Goal: Task Accomplishment & Management: Manage account settings

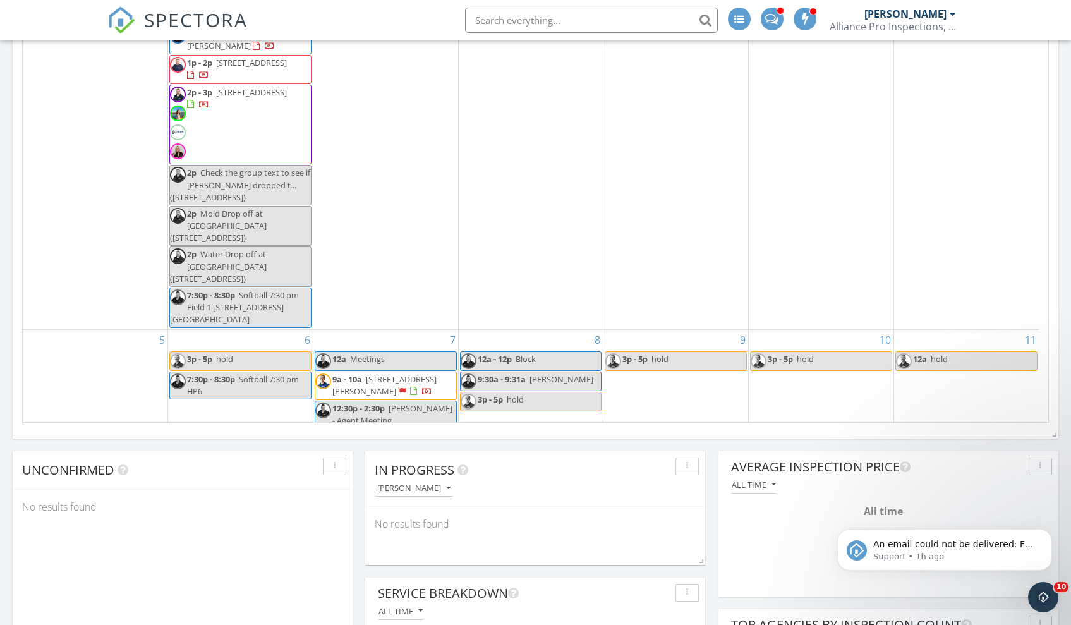
scroll to position [737, 0]
click at [408, 375] on span "[STREET_ADDRESS][PERSON_NAME]" at bounding box center [384, 386] width 104 height 23
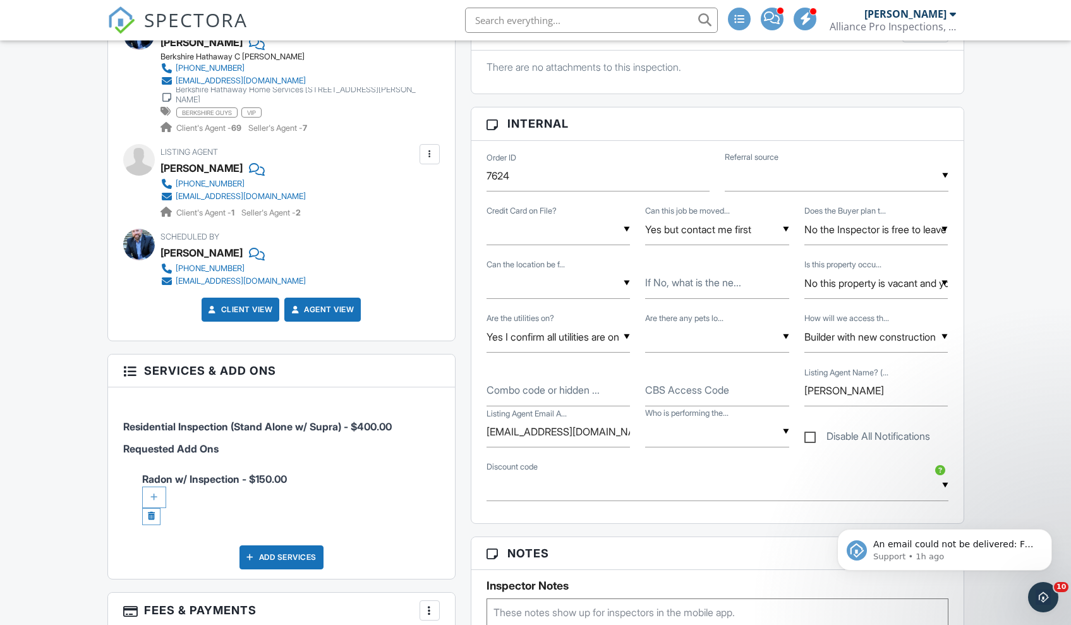
scroll to position [761, 0]
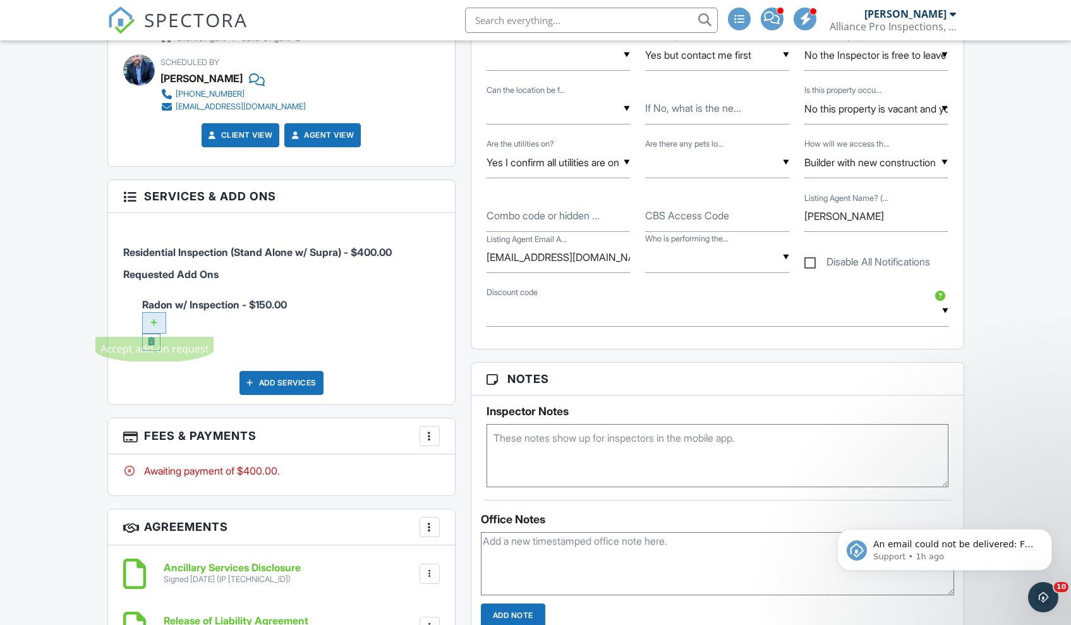
click at [157, 323] on div at bounding box center [154, 322] width 24 height 21
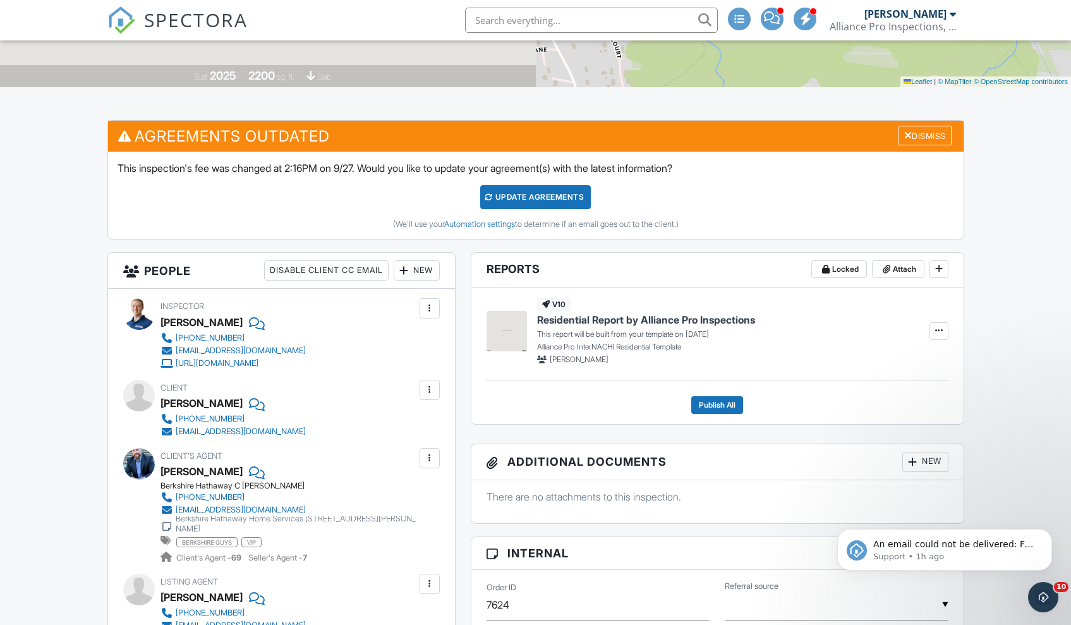
scroll to position [136, 0]
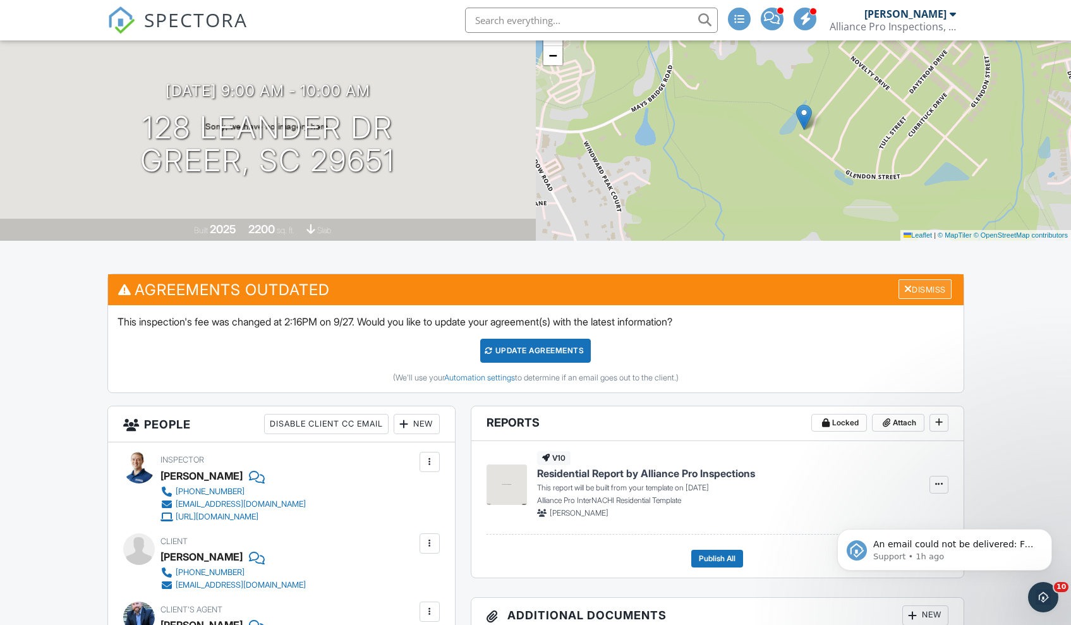
click at [913, 290] on div "Dismiss" at bounding box center [924, 289] width 53 height 20
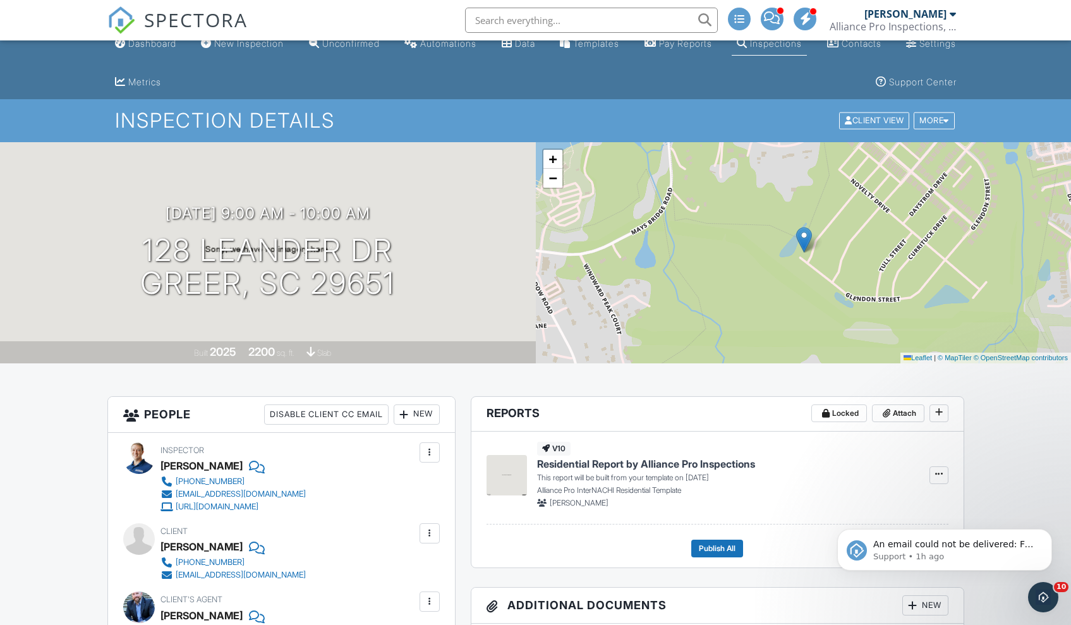
scroll to position [0, 0]
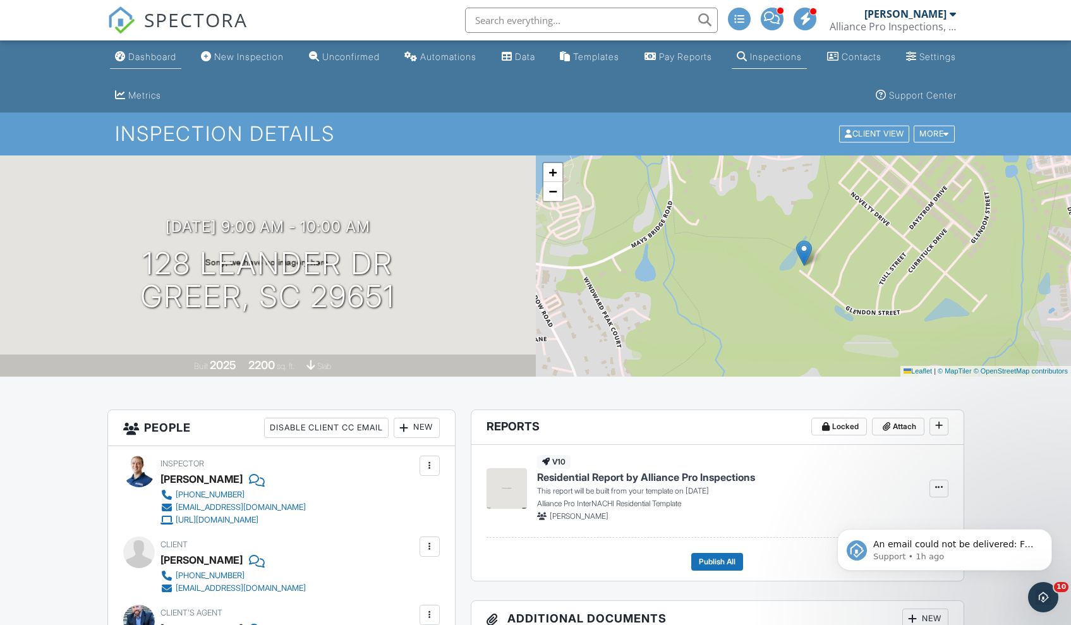
click at [145, 57] on div "Dashboard" at bounding box center [152, 56] width 48 height 11
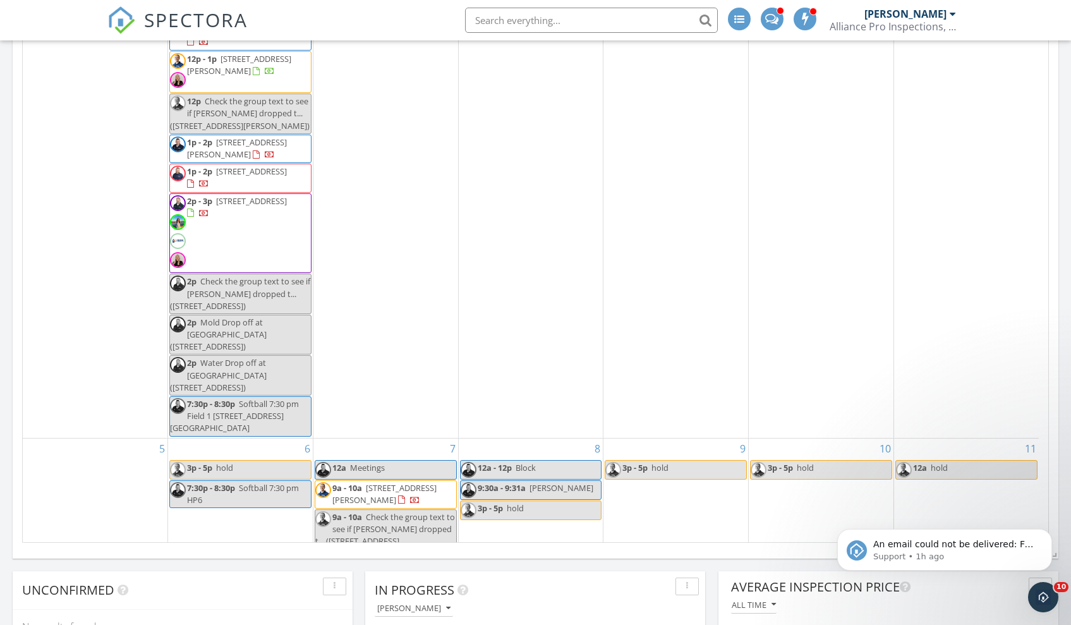
scroll to position [783, 0]
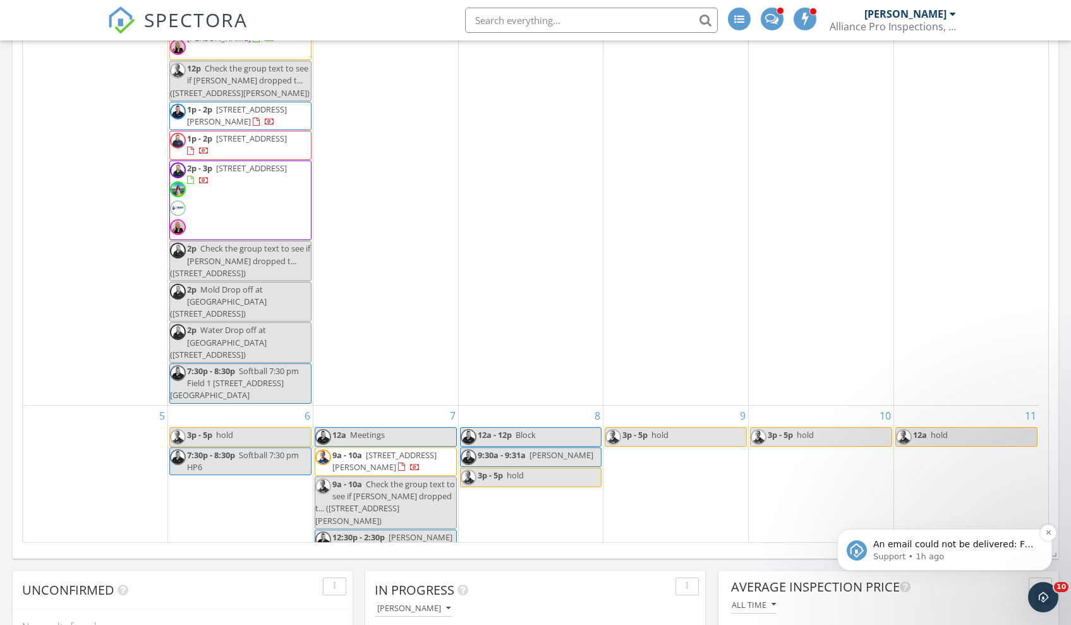
click at [1005, 545] on span "An email could not be delivered: For more information, view Why emails don't ge…" at bounding box center [953, 556] width 160 height 35
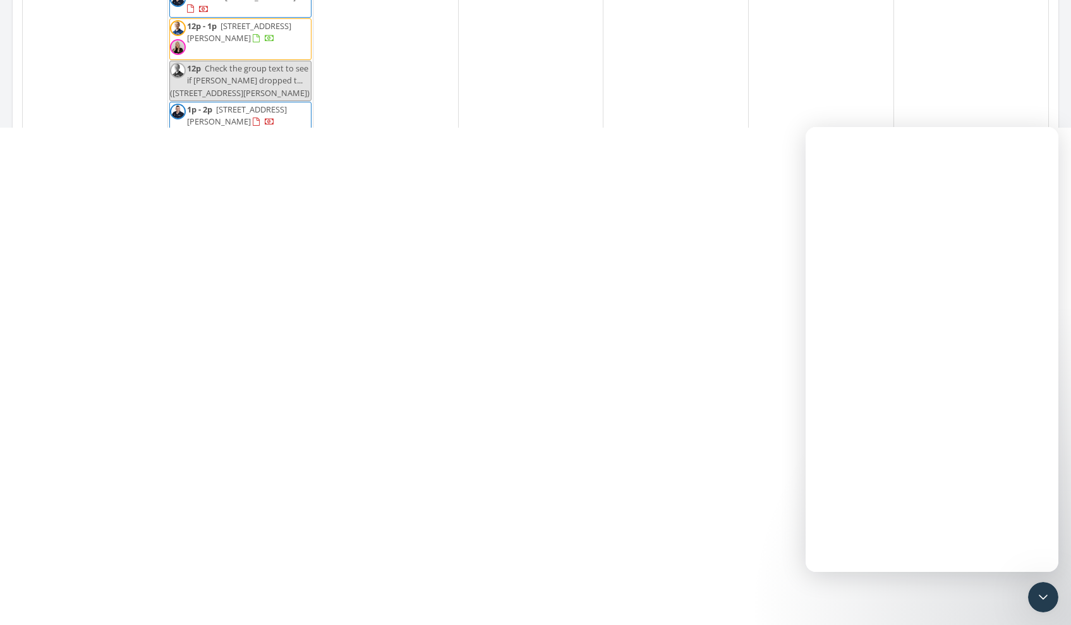
scroll to position [0, 0]
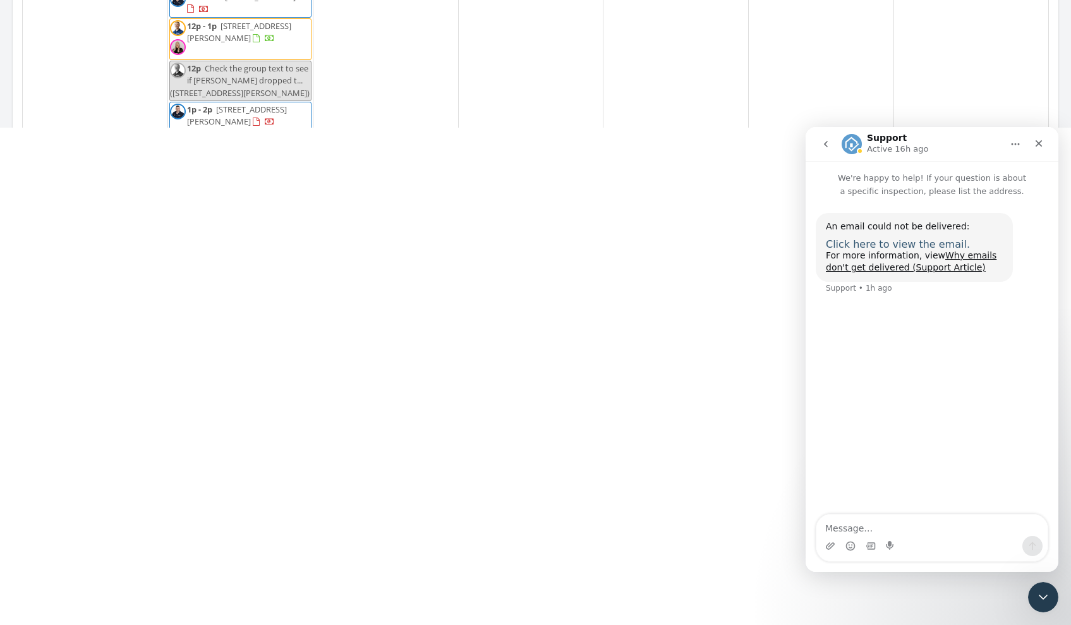
click at [934, 244] on span "Click here to view the email." at bounding box center [898, 244] width 144 height 12
click at [1056, 596] on html at bounding box center [1041, 595] width 30 height 30
click at [1049, 595] on div "Close Intercom Messenger" at bounding box center [1041, 595] width 30 height 30
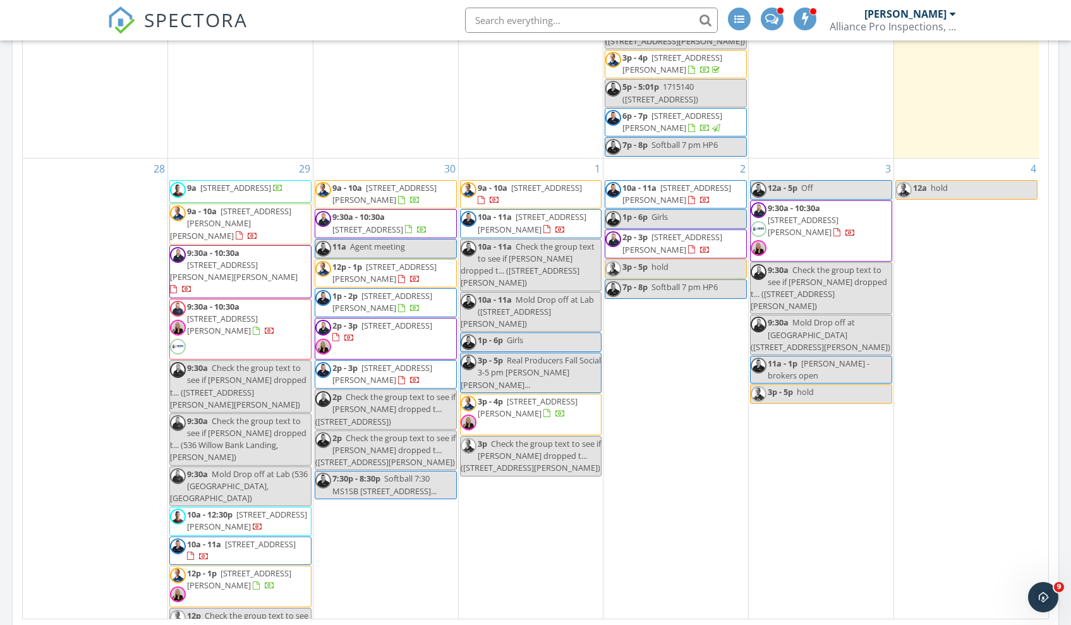
scroll to position [414, 0]
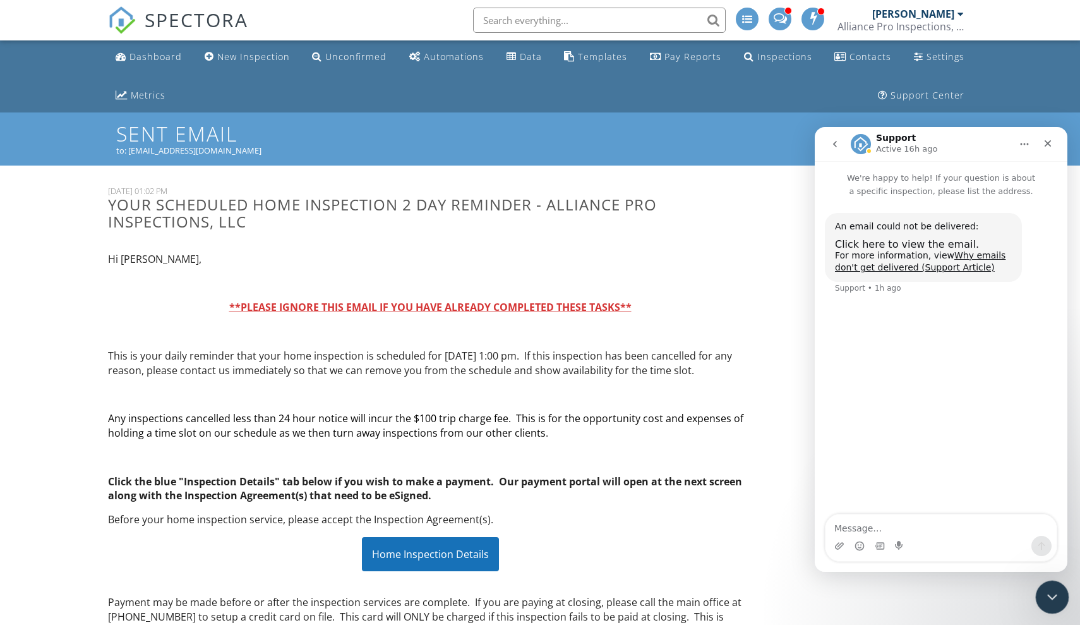
click at [1054, 602] on icon "Close Intercom Messenger" at bounding box center [1050, 595] width 15 height 15
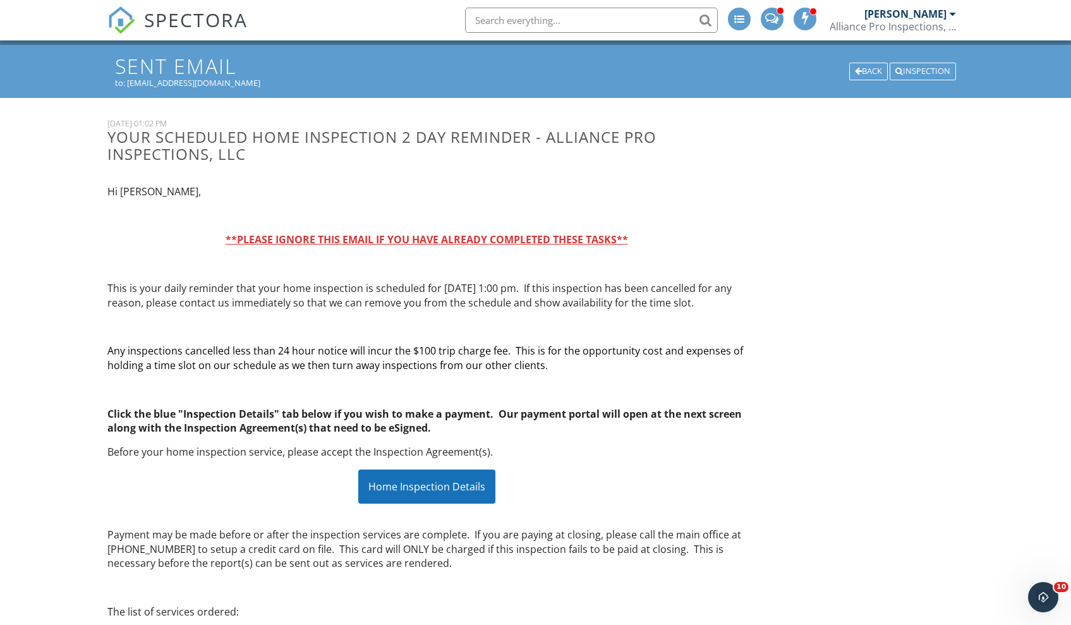
scroll to position [39, 0]
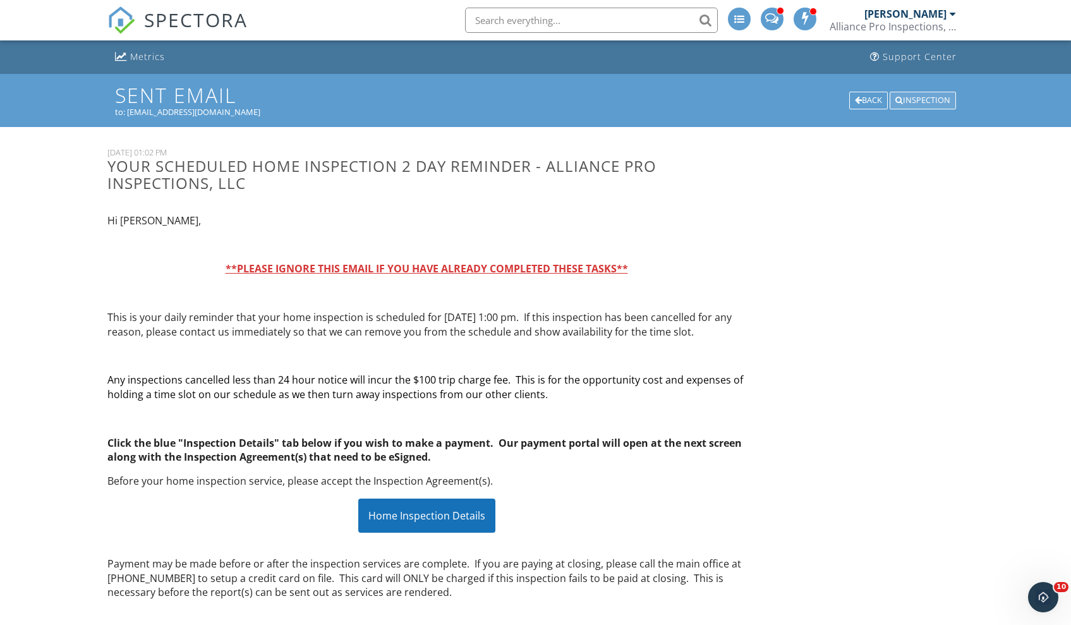
click at [912, 98] on div "Inspection" at bounding box center [922, 101] width 66 height 18
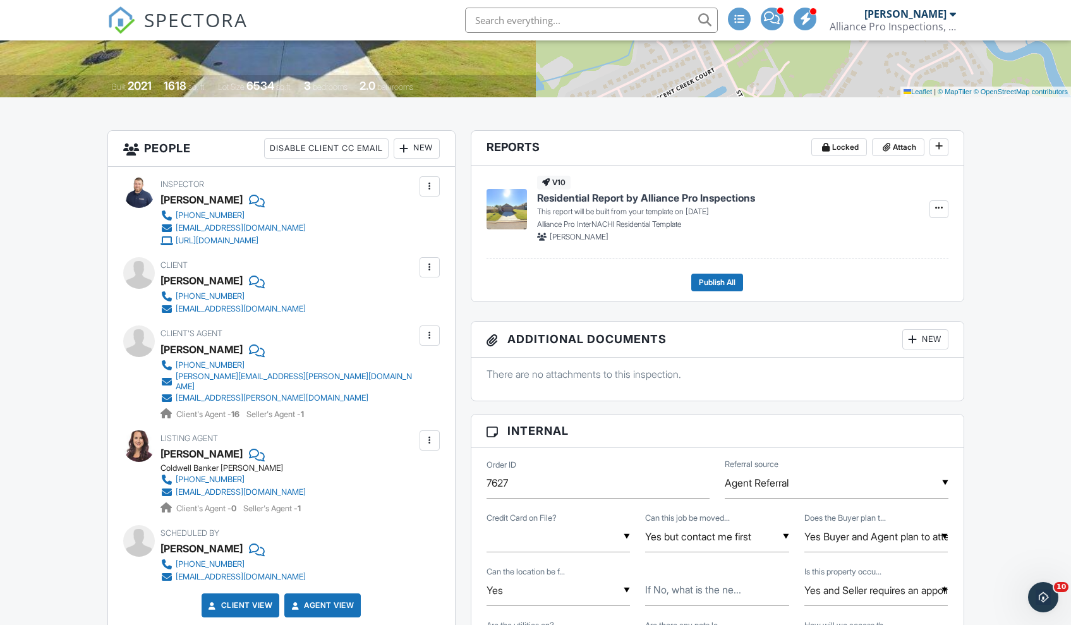
scroll to position [285, 0]
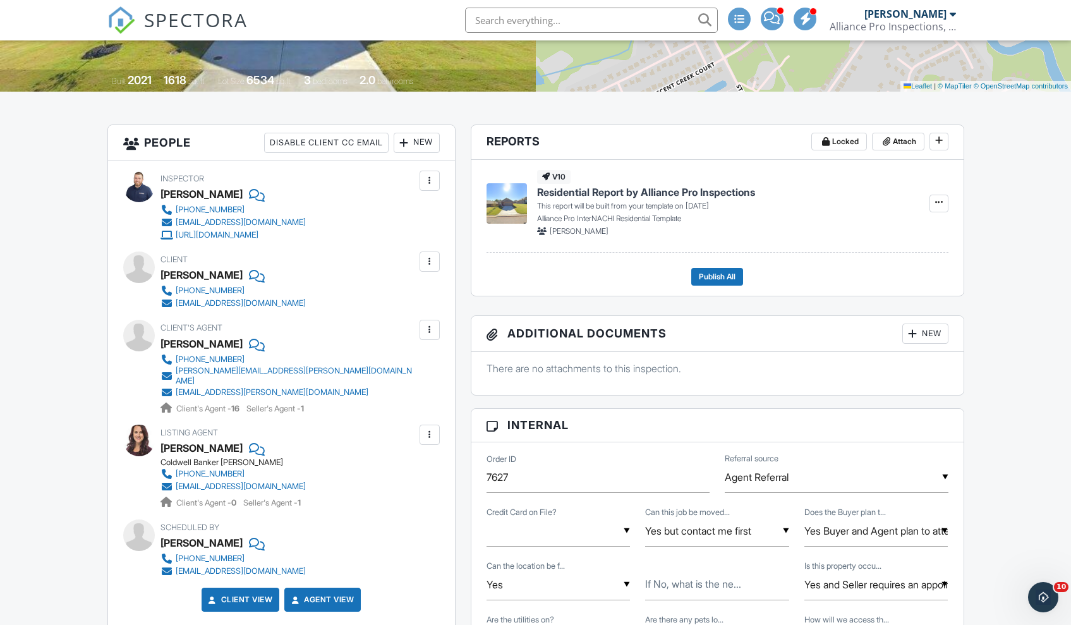
click at [431, 331] on div at bounding box center [429, 329] width 13 height 13
click at [416, 368] on li "Edit" at bounding box center [400, 369] width 64 height 32
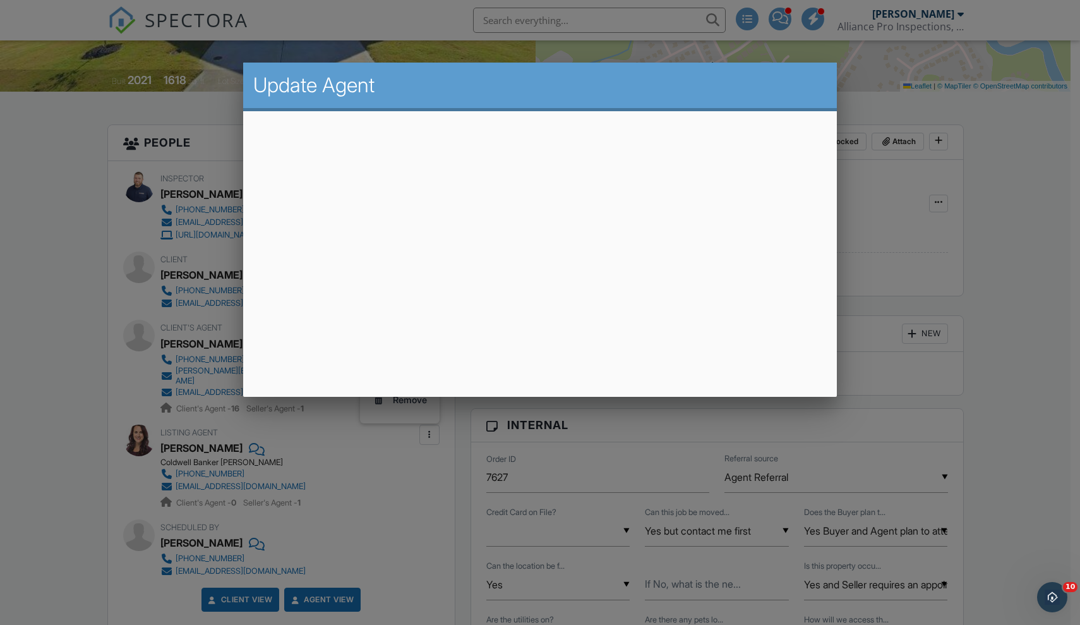
click at [993, 199] on div at bounding box center [540, 327] width 1080 height 781
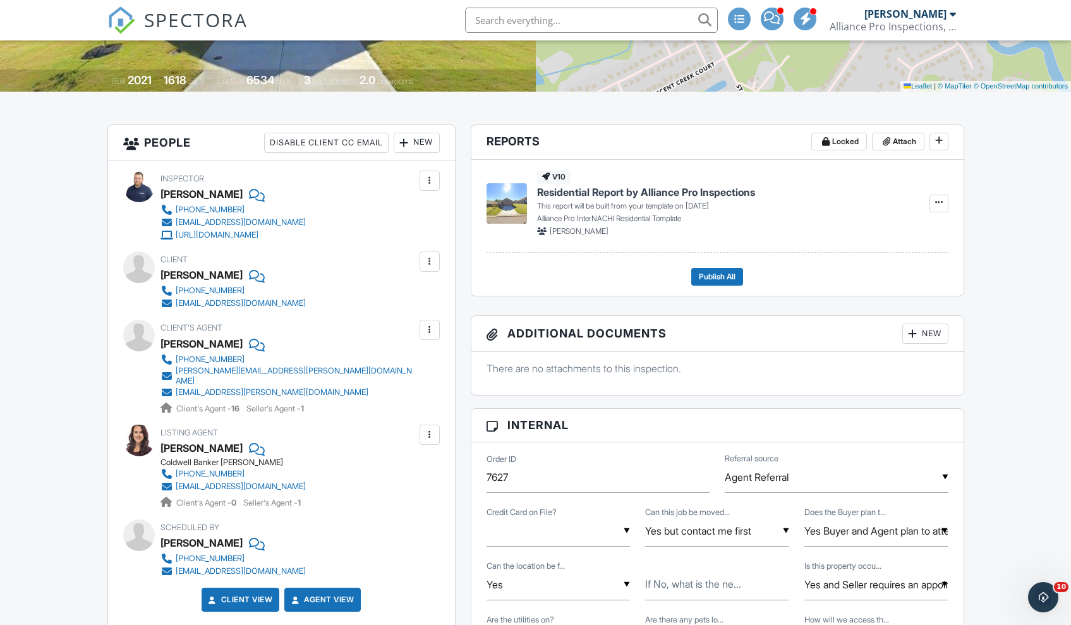
click at [427, 268] on div at bounding box center [429, 261] width 20 height 20
click at [399, 292] on li "Edit" at bounding box center [400, 300] width 64 height 32
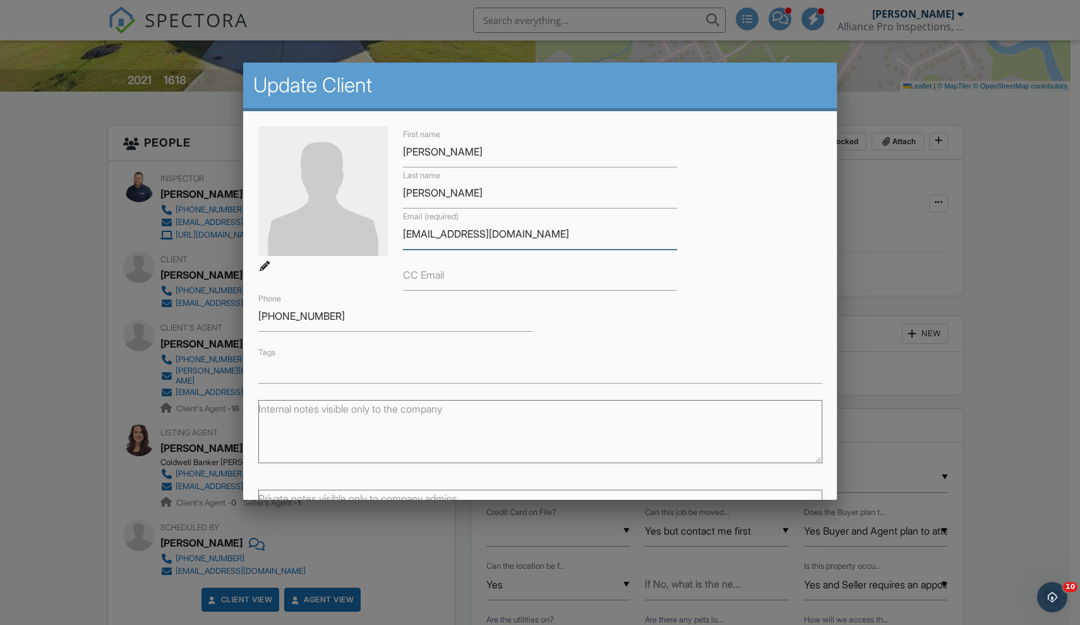
drag, startPoint x: 546, startPoint y: 236, endPoint x: 256, endPoint y: 240, distance: 290.0
drag, startPoint x: 552, startPoint y: 232, endPoint x: 372, endPoint y: 220, distance: 180.4
click at [372, 220] on div "First name Shelbi Last name Richards Email (required) chase_shelbie@yahoo.com C…" at bounding box center [540, 254] width 579 height 257
drag, startPoint x: 567, startPoint y: 241, endPoint x: 179, endPoint y: 198, distance: 390.3
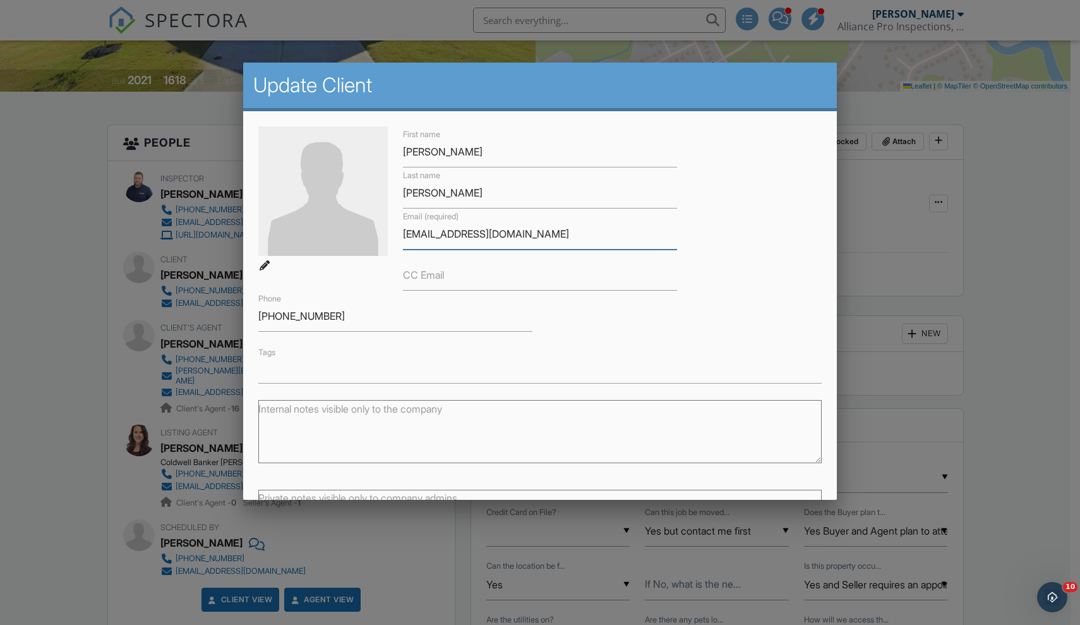
paste input "text"
type input "chase_shelbi@yahoo.com"
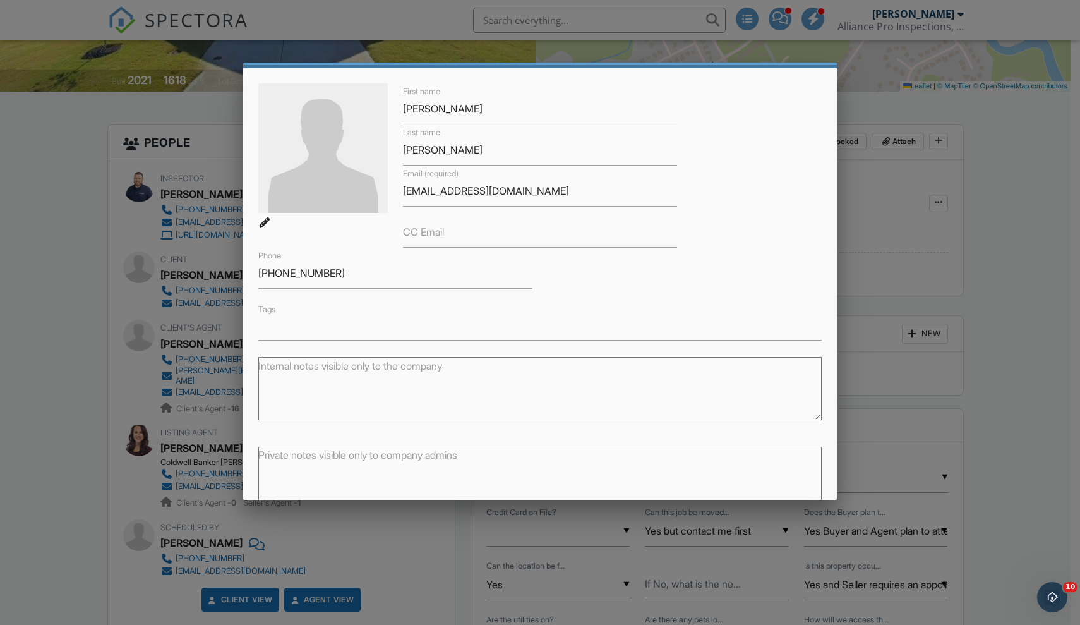
scroll to position [109, 0]
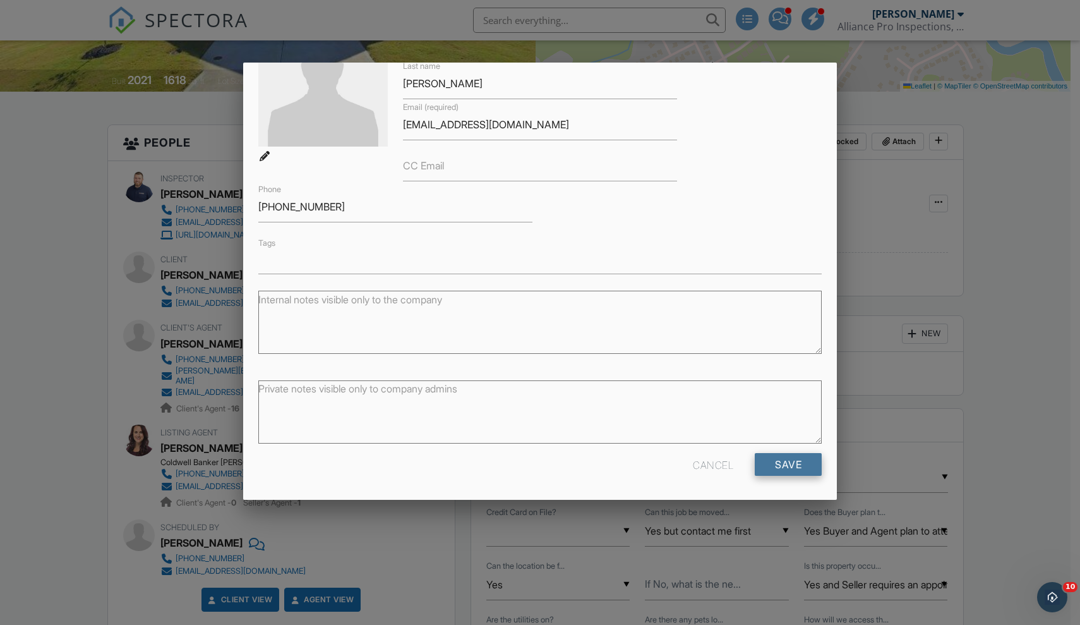
click at [791, 462] on input "Save" at bounding box center [788, 464] width 67 height 23
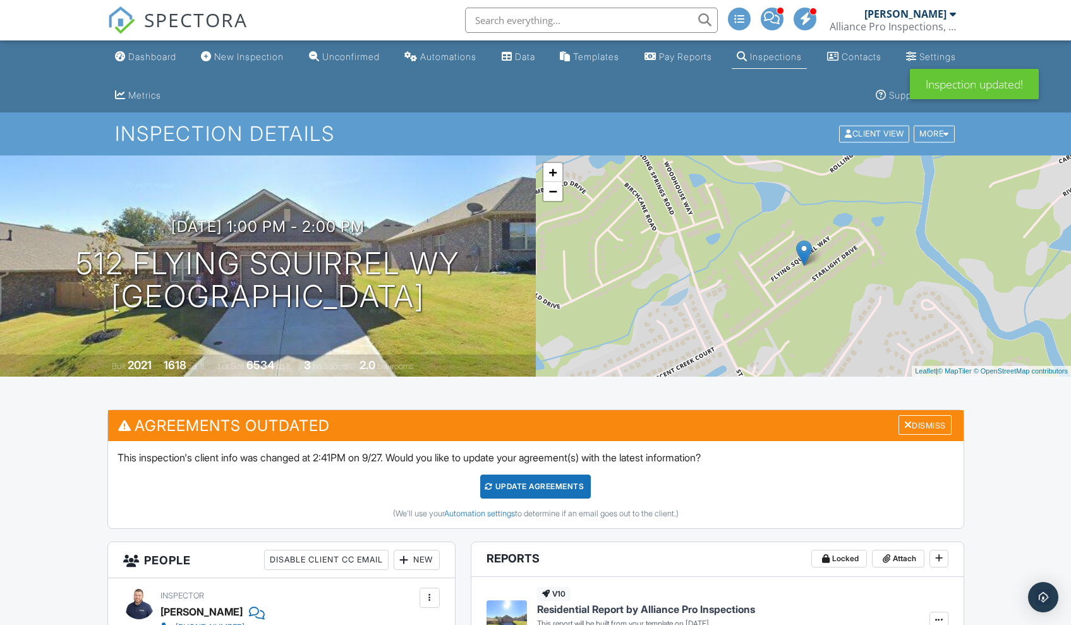
click at [513, 490] on div "Update Agreements" at bounding box center [535, 486] width 111 height 24
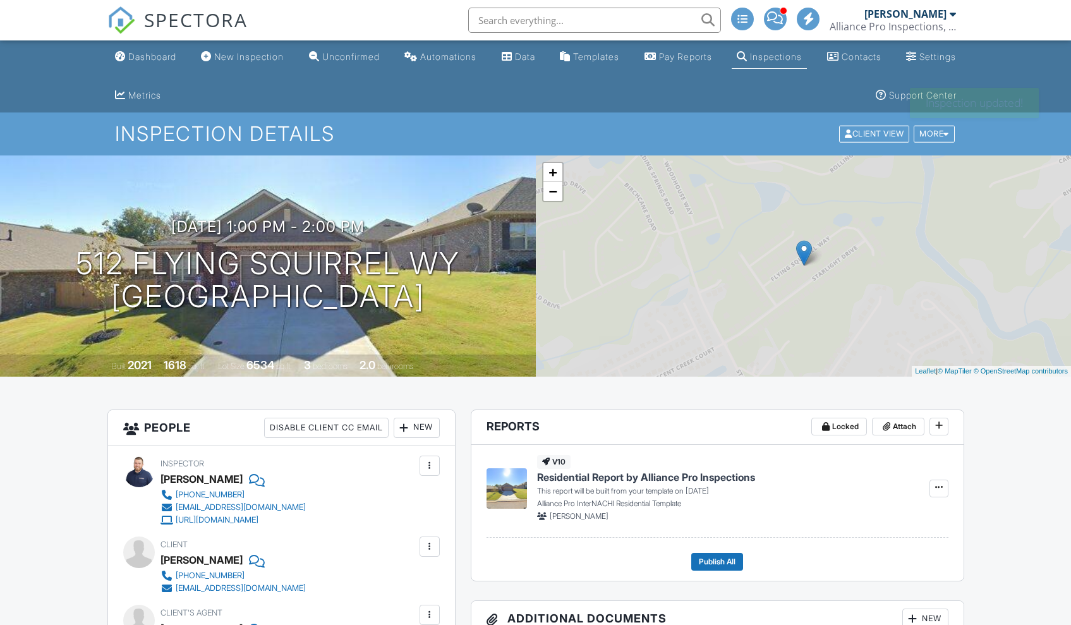
click at [440, 55] on div "Automations" at bounding box center [448, 56] width 56 height 11
